Goal: Transaction & Acquisition: Subscribe to service/newsletter

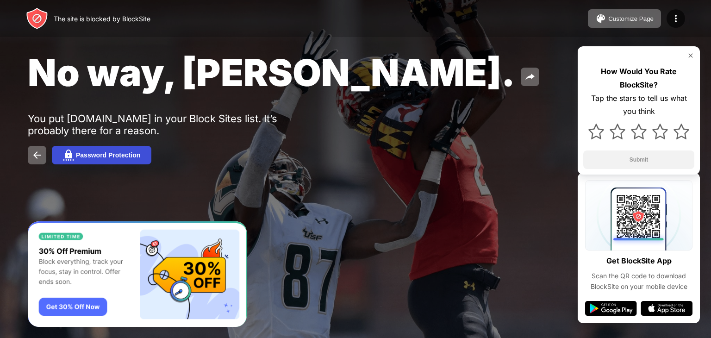
click at [112, 159] on div "Password Protection" at bounding box center [108, 154] width 64 height 7
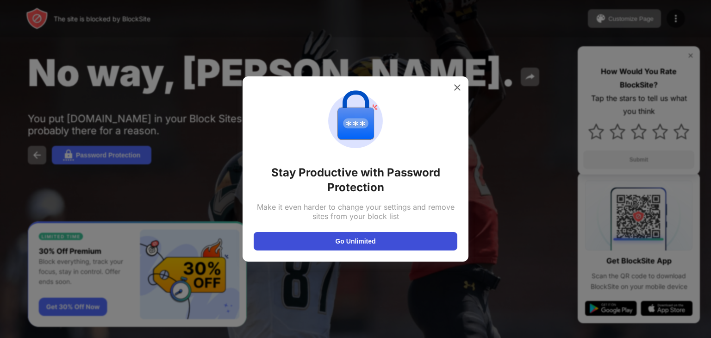
click at [294, 239] on button "Go Unlimited" at bounding box center [356, 241] width 204 height 19
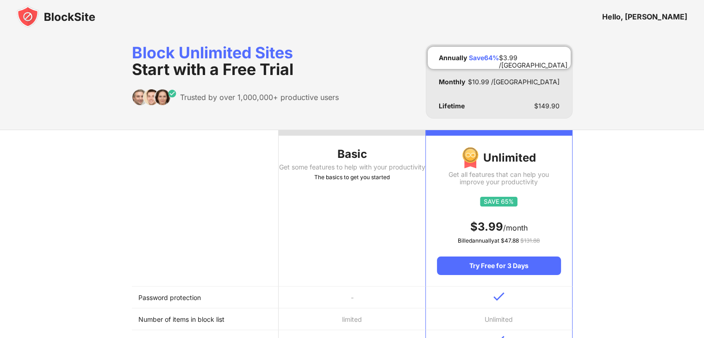
click at [323, 291] on td "-" at bounding box center [352, 298] width 147 height 22
click at [448, 91] on div "Monthly $ 10.99 /MO" at bounding box center [499, 82] width 143 height 22
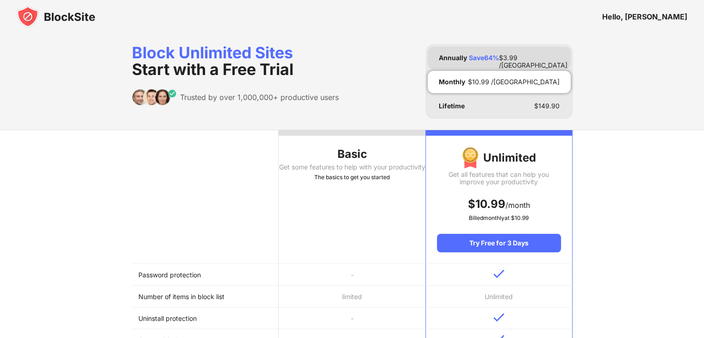
click at [475, 51] on div "Annually Save 64 % $ 3.99 /MO" at bounding box center [499, 58] width 143 height 22
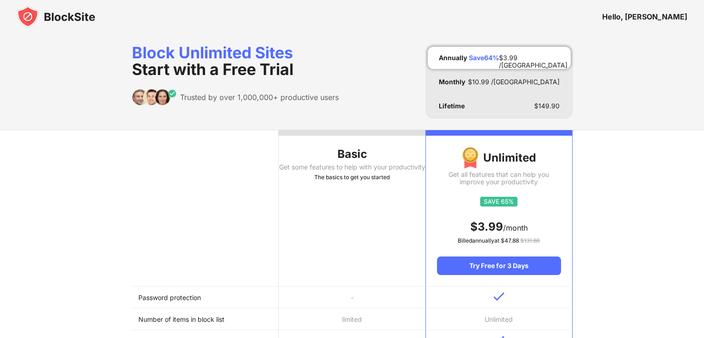
click at [665, 19] on div "Hello, radek" at bounding box center [644, 16] width 85 height 9
